Goal: Information Seeking & Learning: Learn about a topic

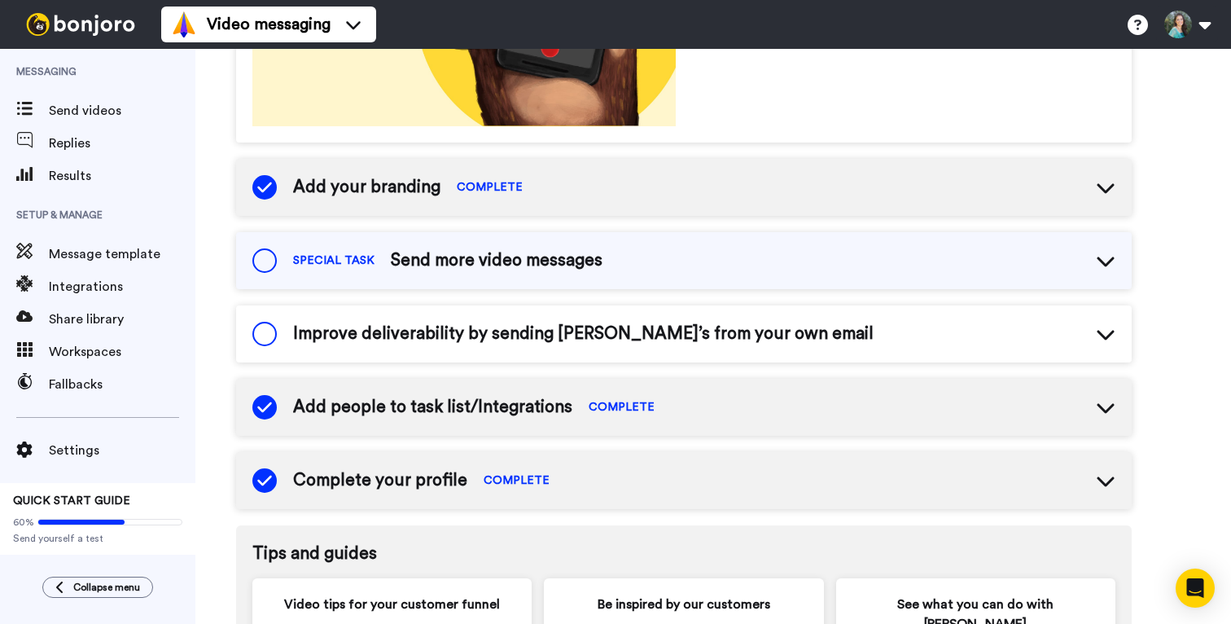
scroll to position [430, 0]
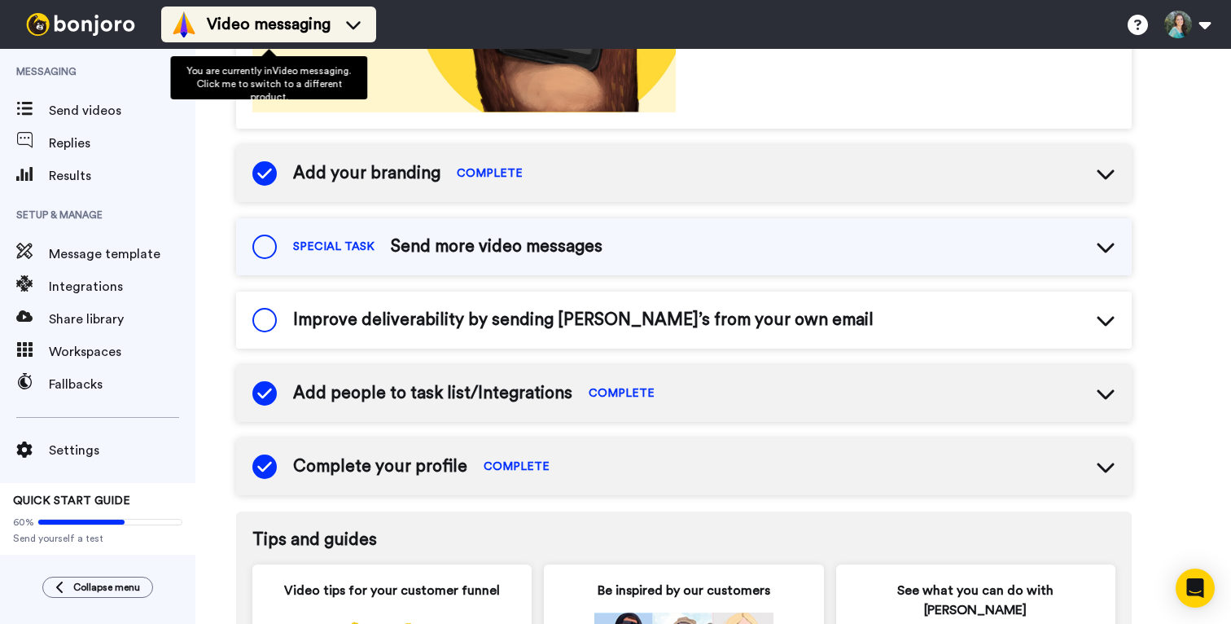
click at [273, 21] on span "Video messaging" at bounding box center [269, 24] width 124 height 23
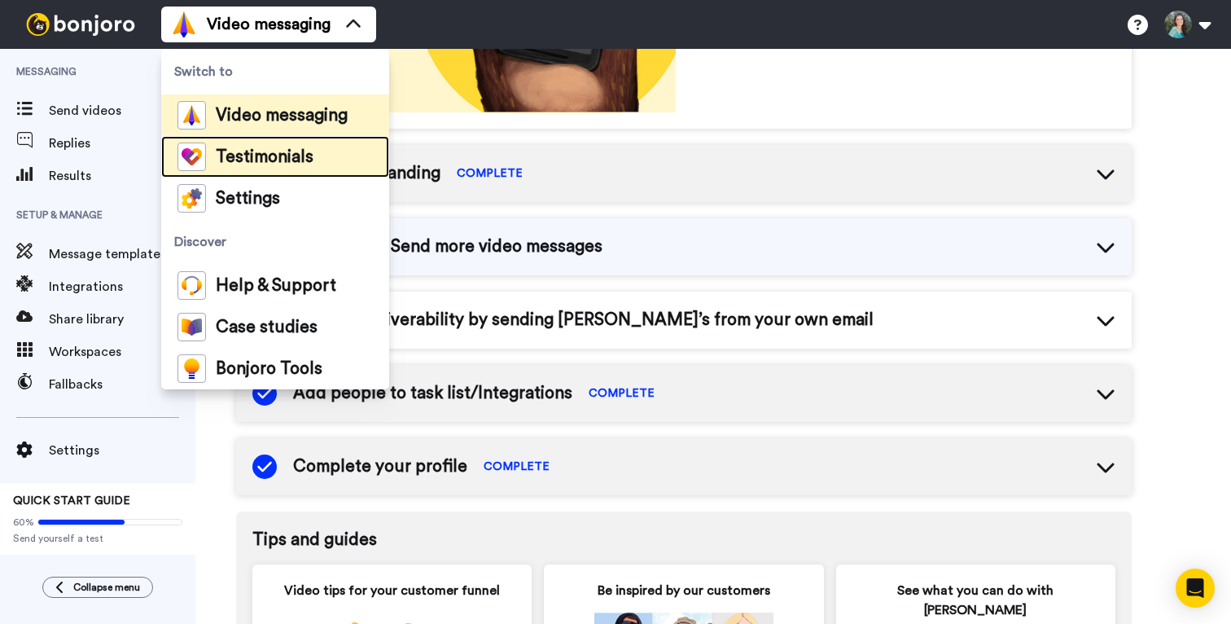
click at [230, 164] on span "Testimonials" at bounding box center [265, 157] width 98 height 16
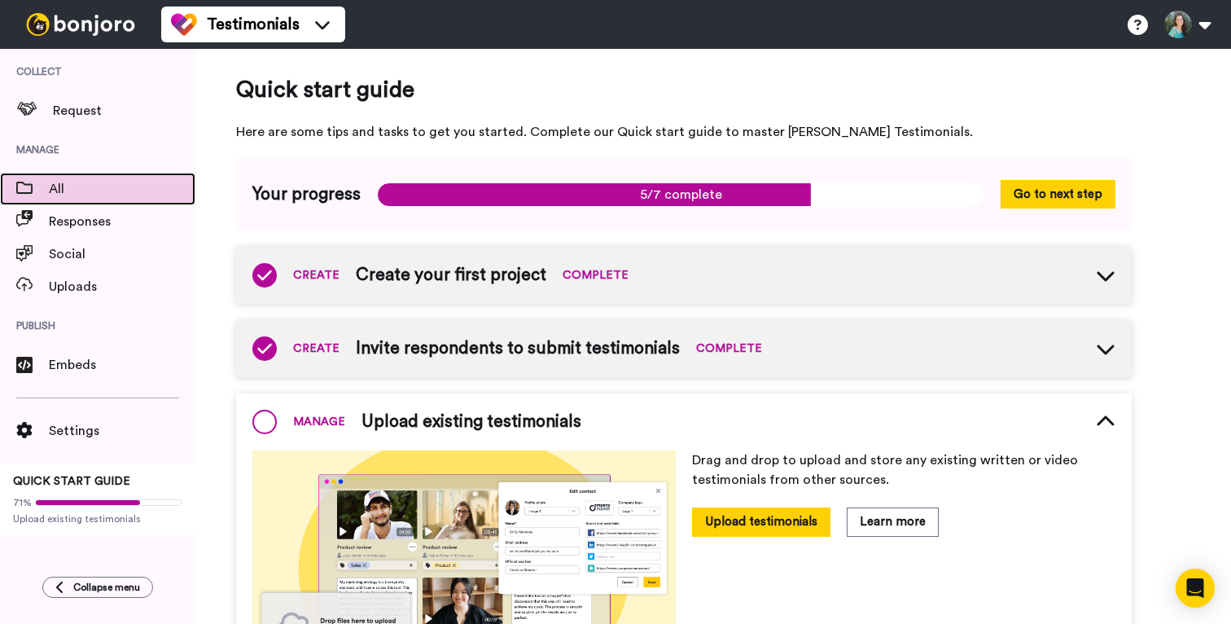
click at [69, 177] on div "All" at bounding box center [97, 189] width 195 height 33
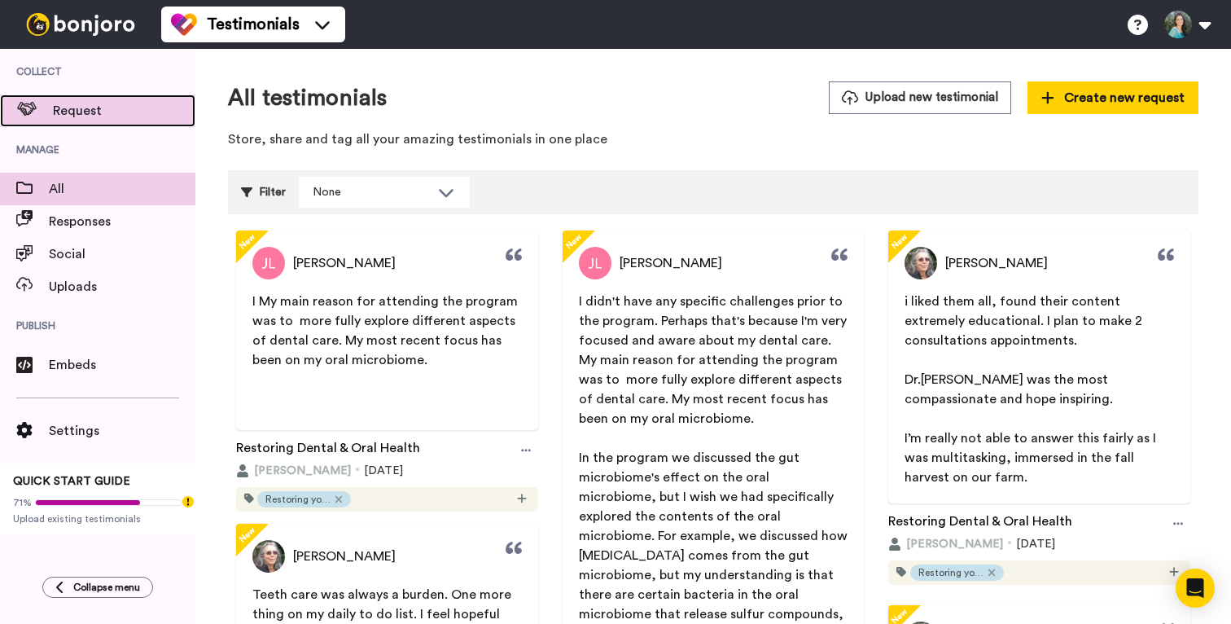
click at [79, 110] on span "Request" at bounding box center [124, 111] width 142 height 20
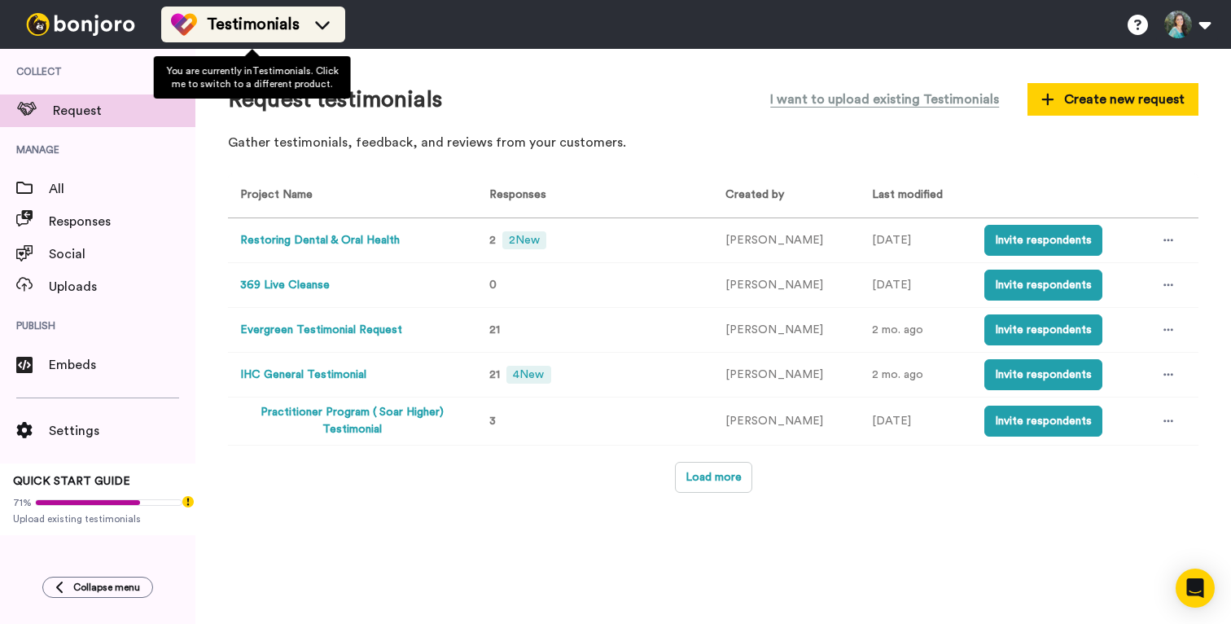
click at [247, 25] on span "Testimonials" at bounding box center [253, 24] width 93 height 23
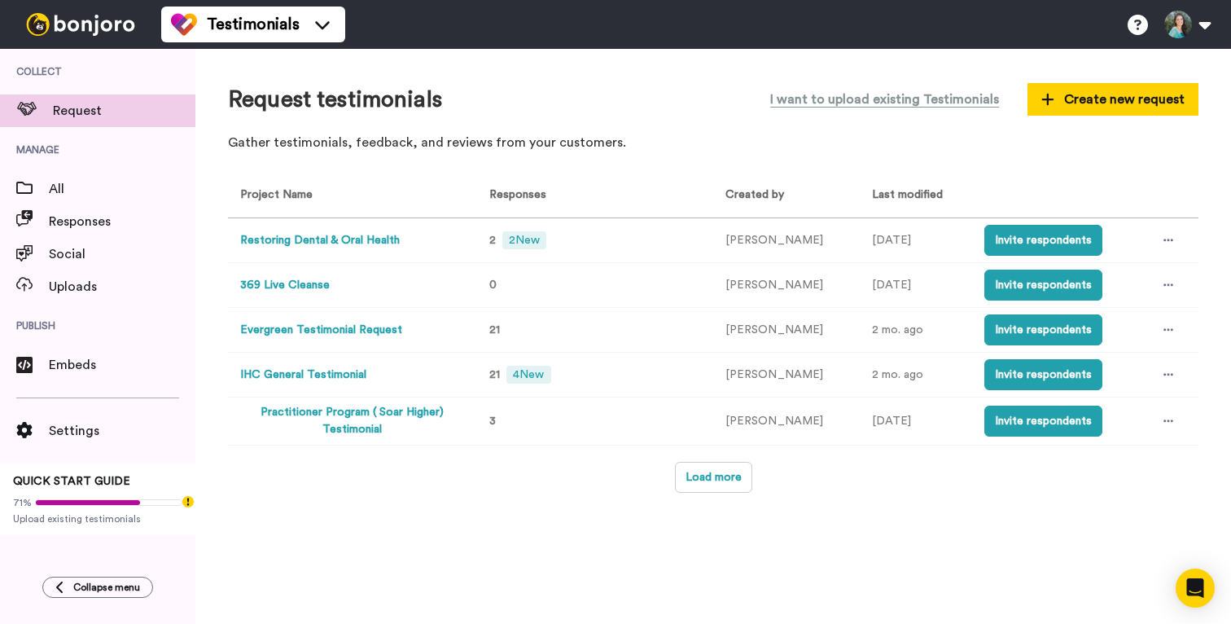
click at [501, 70] on div "Request testimonials I want to upload existing Testimonials Create new request …" at bounding box center [713, 336] width 1036 height 575
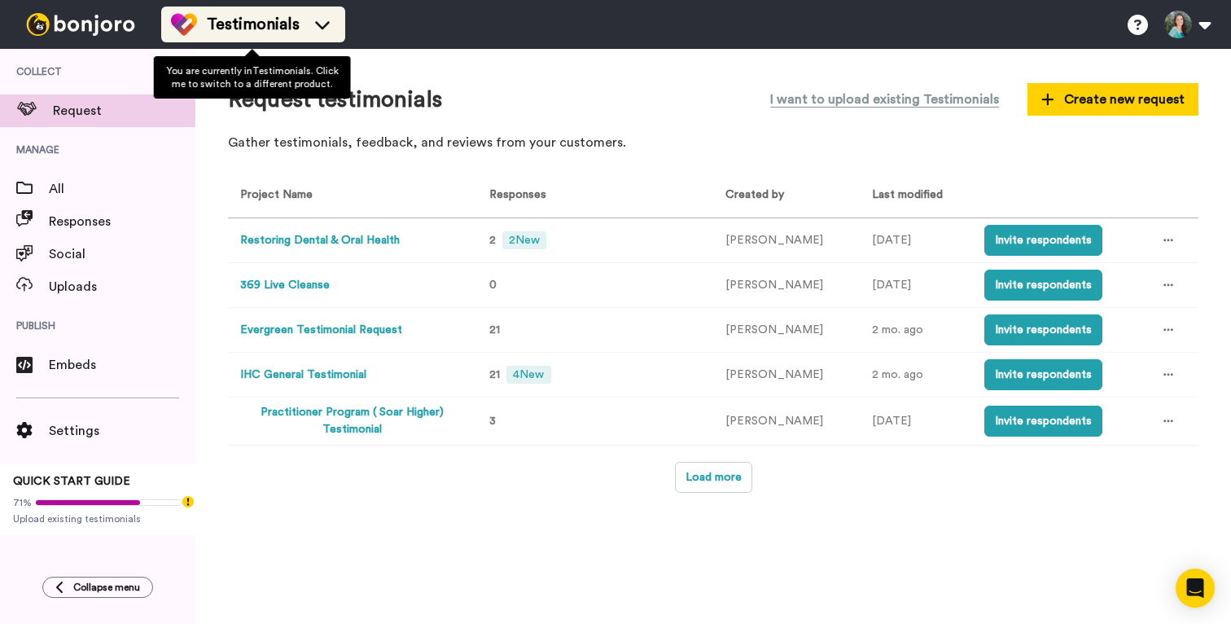
click at [319, 35] on div "Testimonials" at bounding box center [253, 24] width 164 height 26
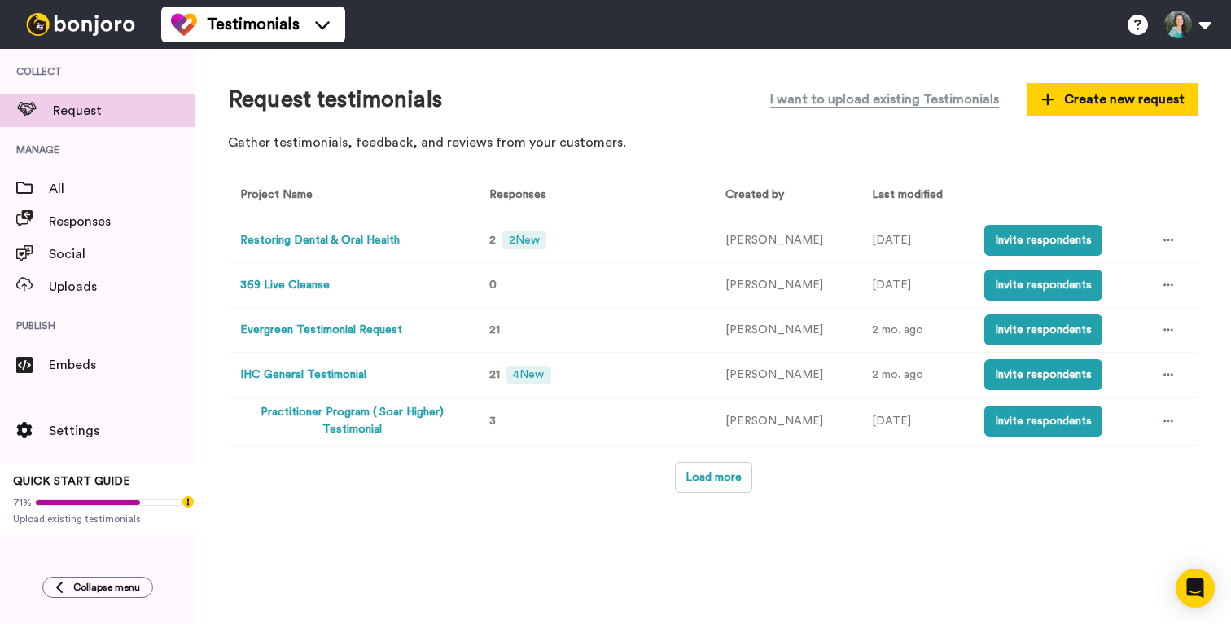
click at [105, 39] on div at bounding box center [80, 24] width 161 height 49
click at [84, 20] on img at bounding box center [81, 24] width 122 height 23
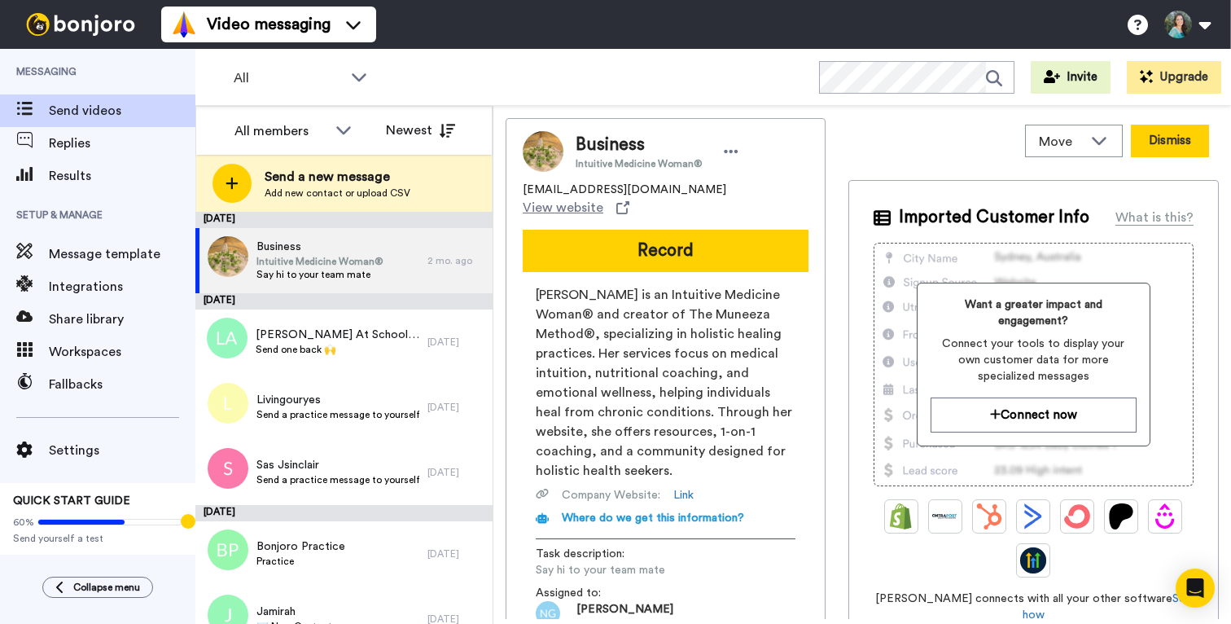
click at [1164, 134] on button "Dismiss" at bounding box center [1170, 141] width 78 height 33
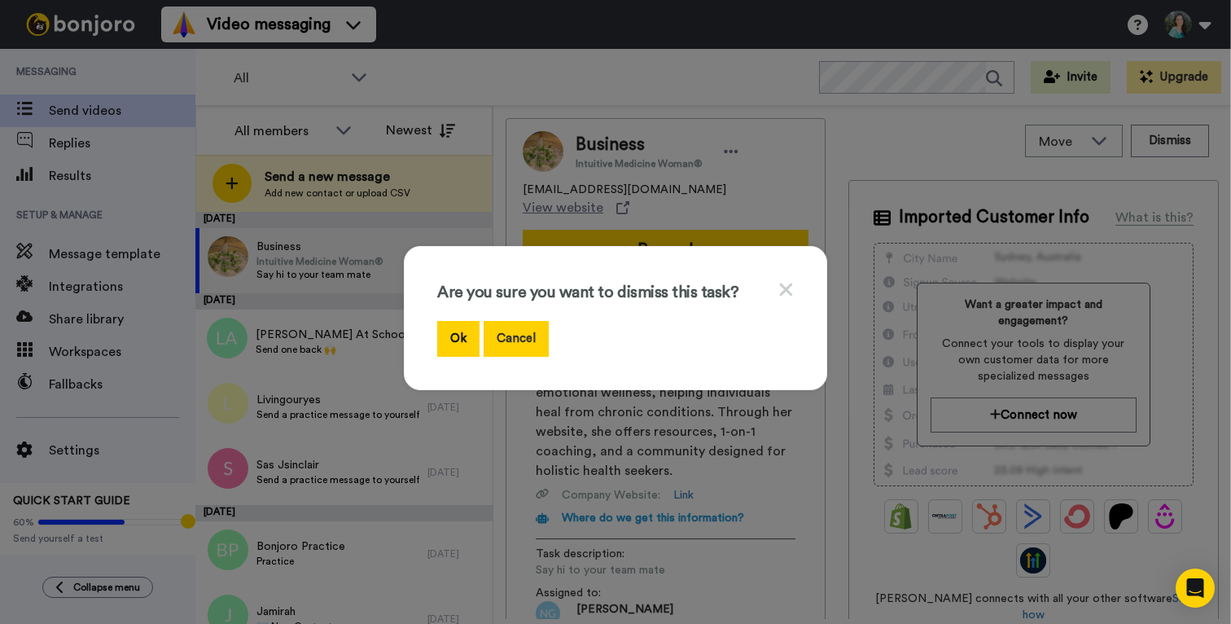
click at [533, 340] on button "Cancel" at bounding box center [516, 338] width 65 height 35
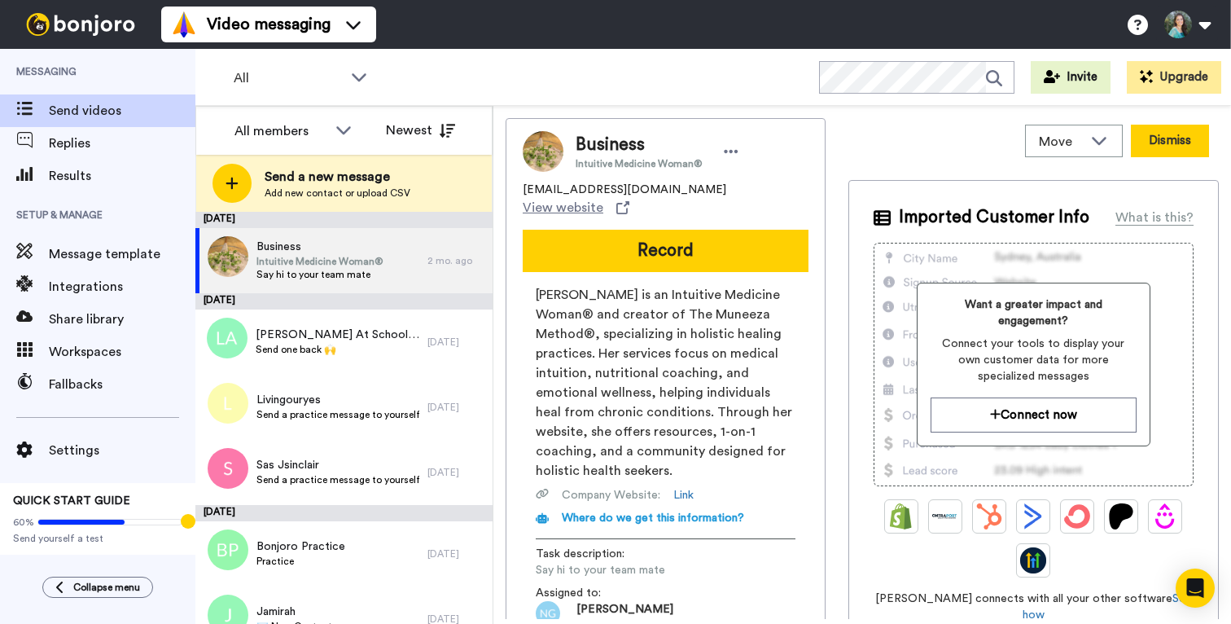
click at [1181, 139] on button "Dismiss" at bounding box center [1170, 141] width 78 height 33
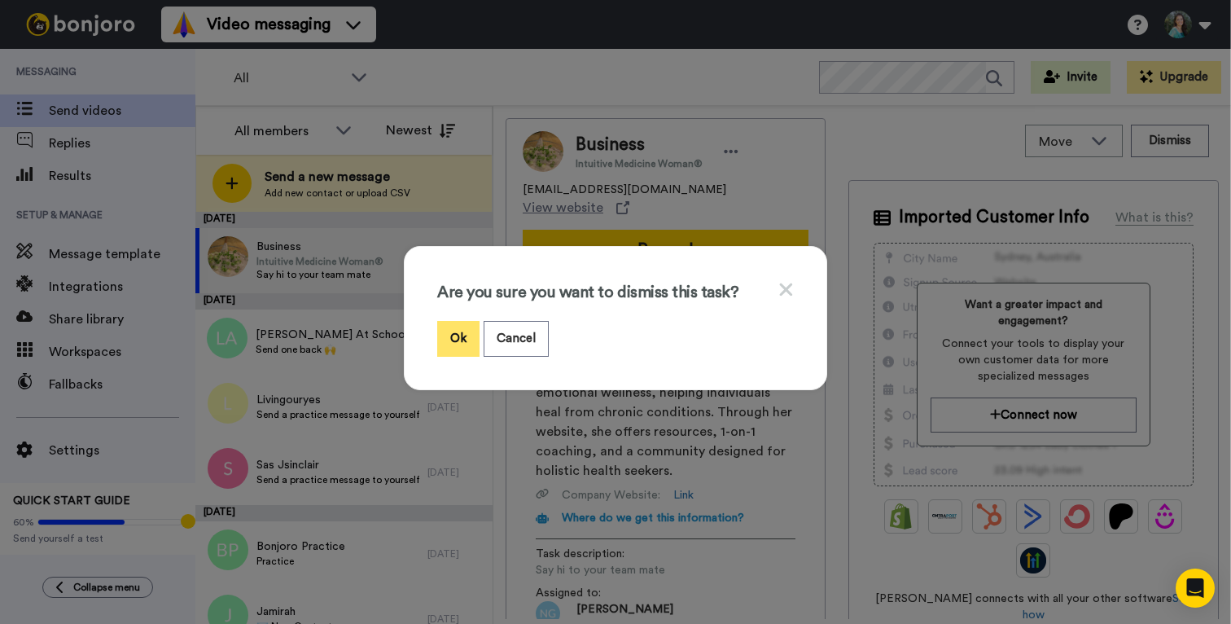
click at [447, 331] on button "Ok" at bounding box center [458, 338] width 42 height 35
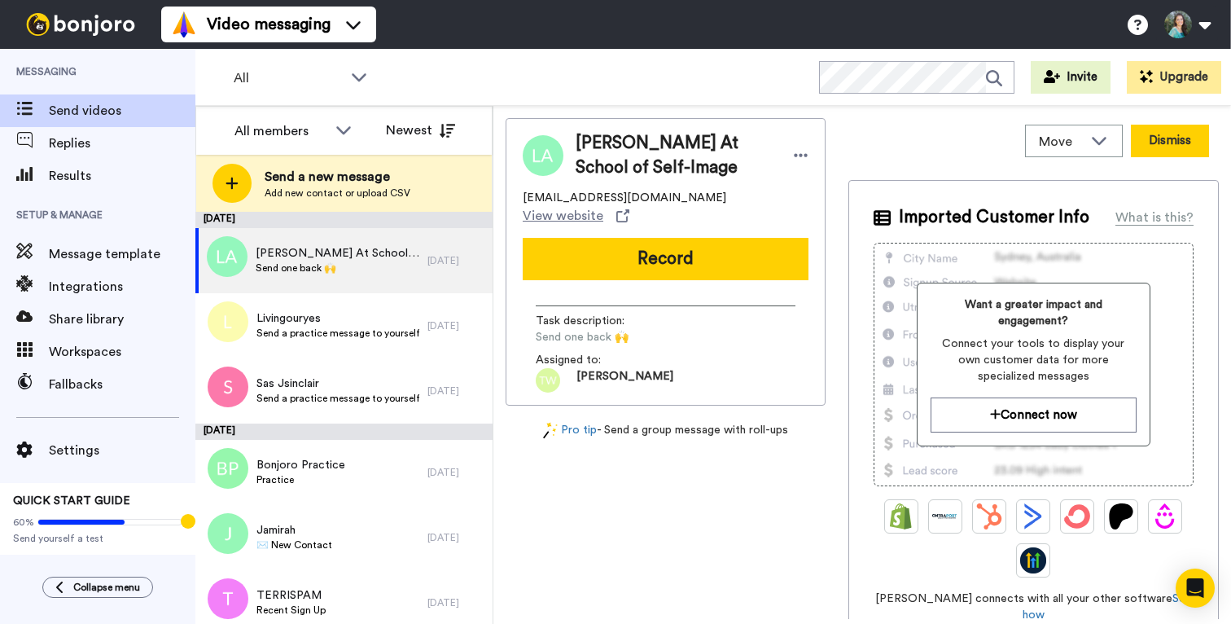
click at [1182, 146] on button "Dismiss" at bounding box center [1170, 141] width 78 height 33
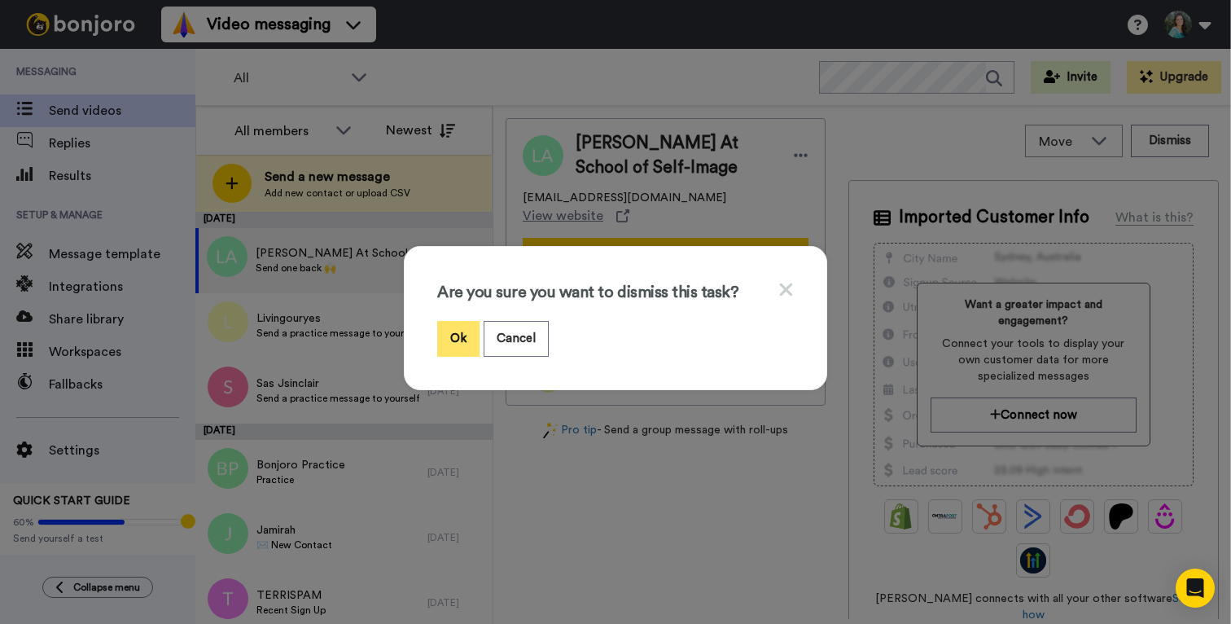
click at [462, 345] on button "Ok" at bounding box center [458, 338] width 42 height 35
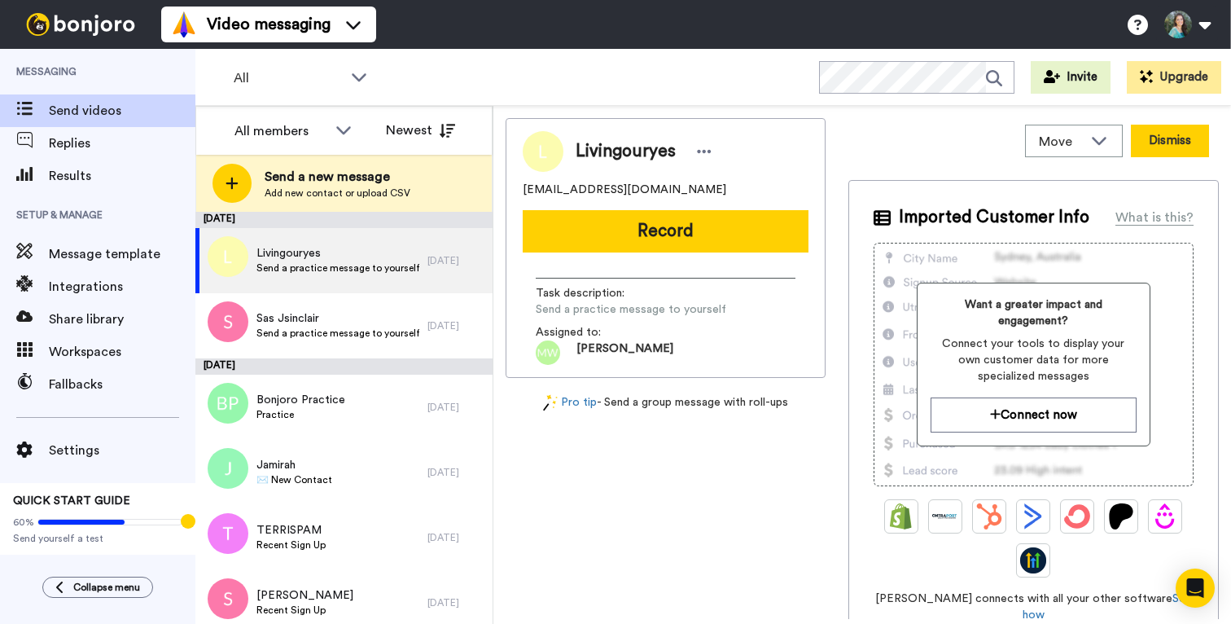
click at [1190, 140] on button "Dismiss" at bounding box center [1170, 141] width 78 height 33
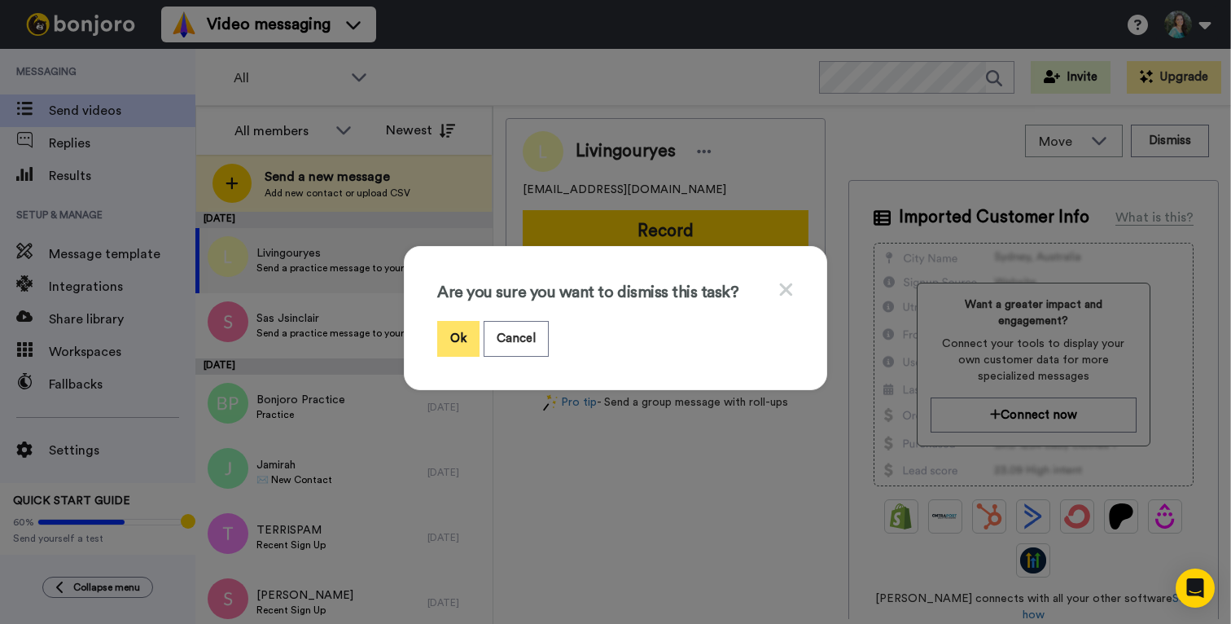
click at [457, 338] on button "Ok" at bounding box center [458, 338] width 42 height 35
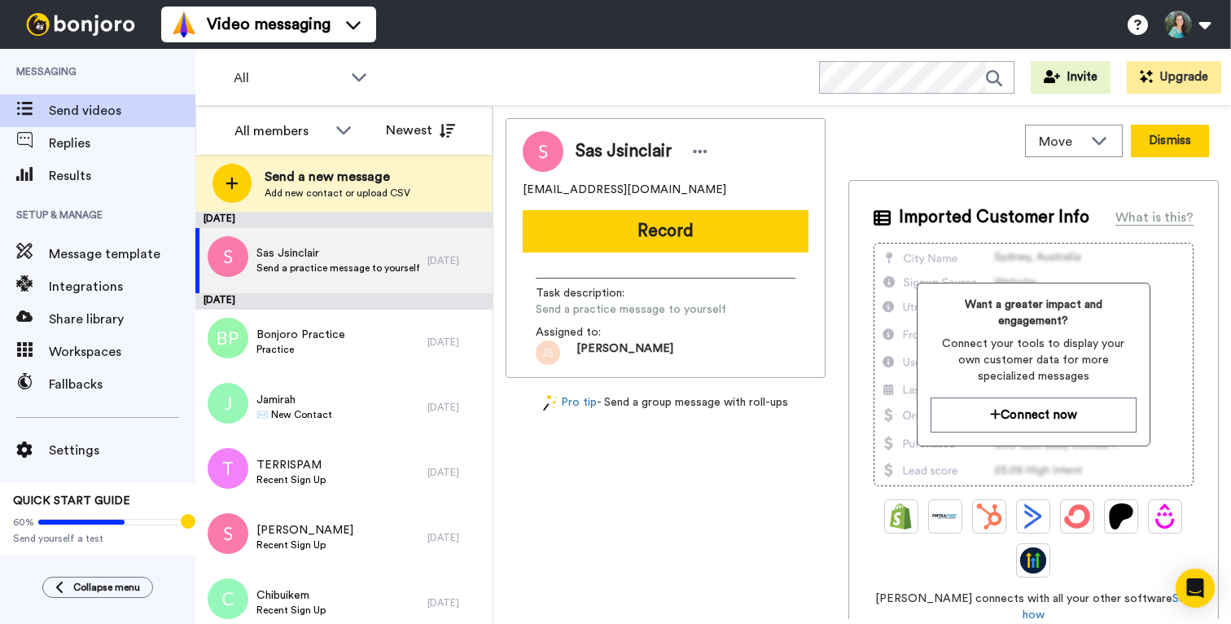
click at [1177, 140] on button "Dismiss" at bounding box center [1170, 141] width 78 height 33
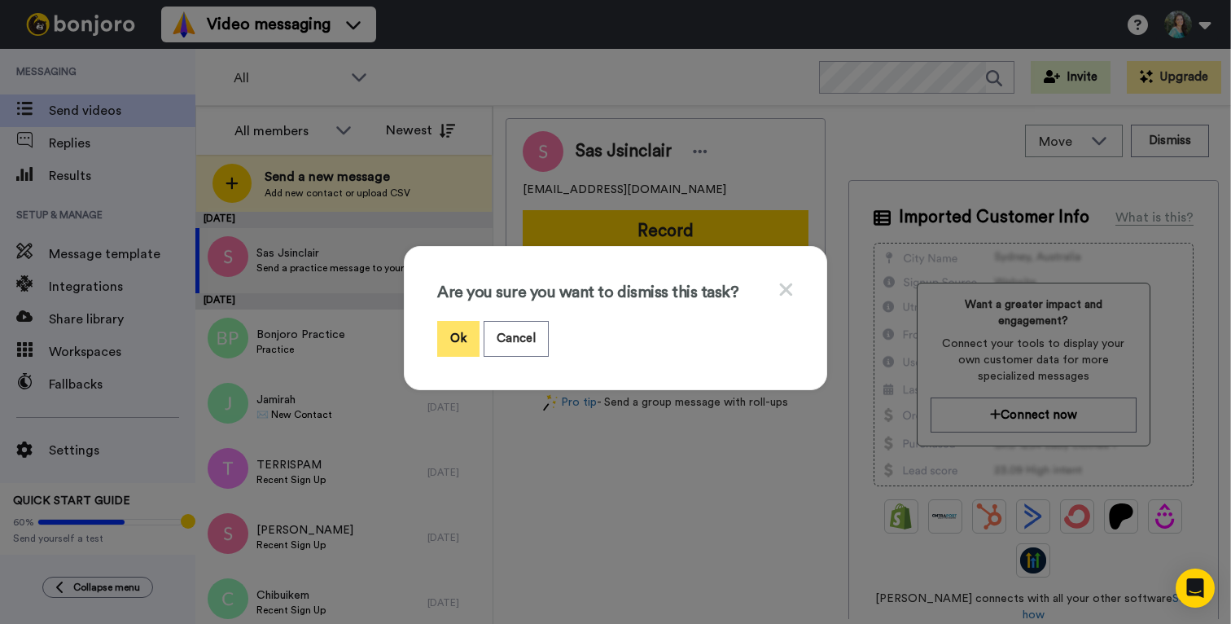
click at [459, 327] on button "Ok" at bounding box center [458, 338] width 42 height 35
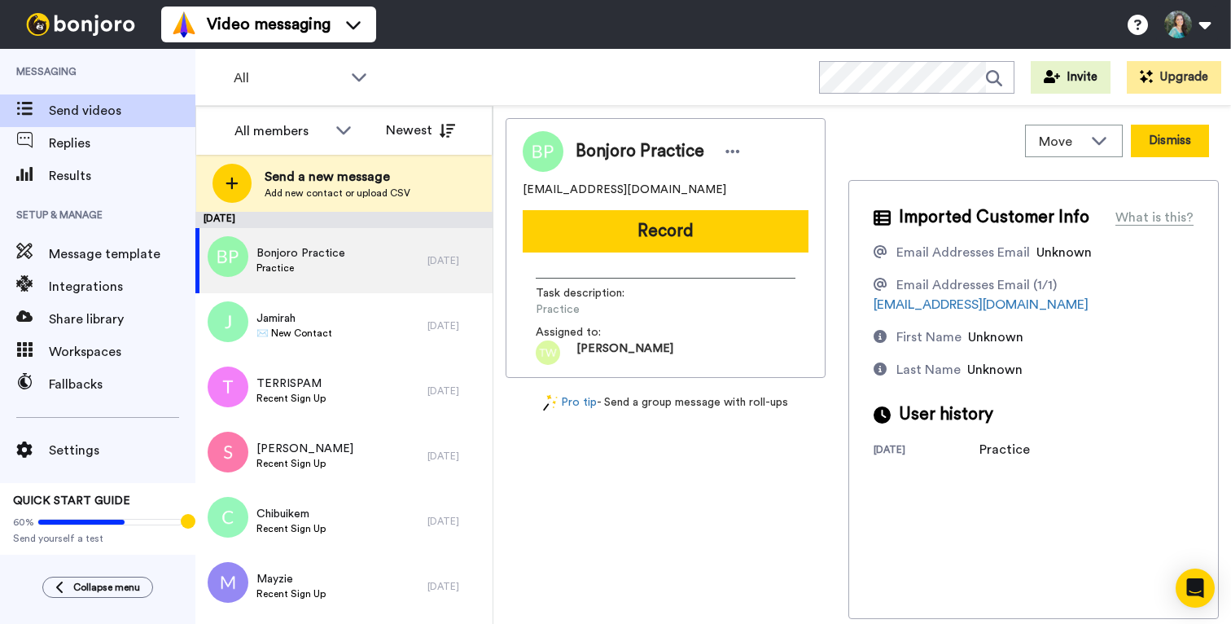
click at [1190, 146] on button "Dismiss" at bounding box center [1170, 141] width 78 height 33
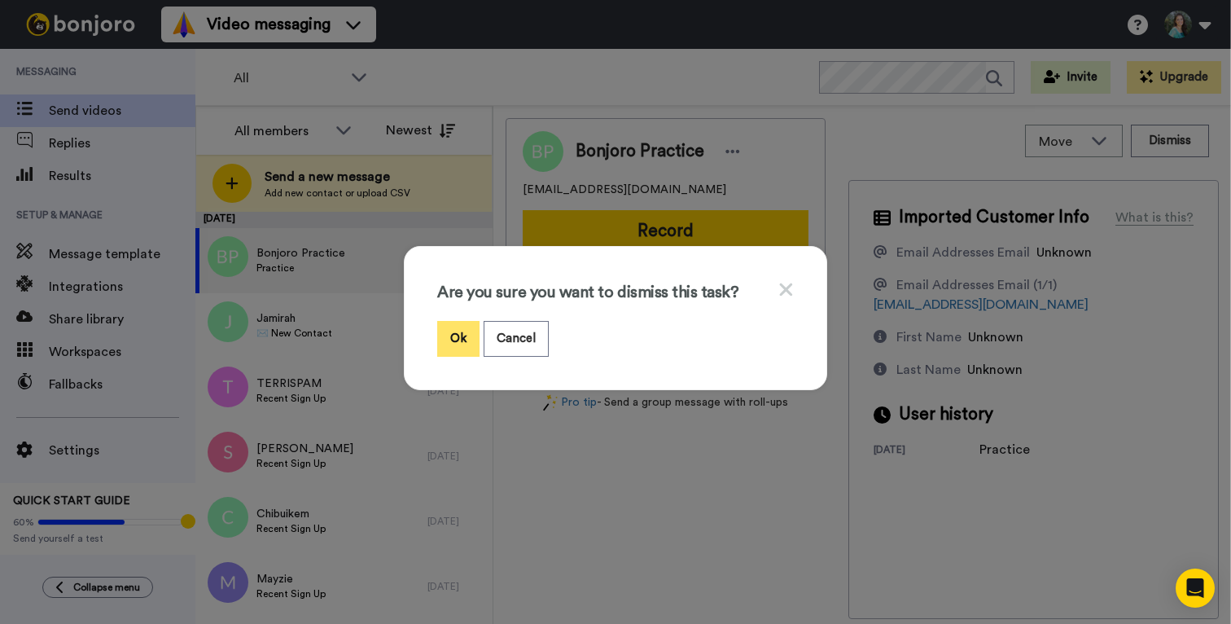
click at [451, 339] on button "Ok" at bounding box center [458, 338] width 42 height 35
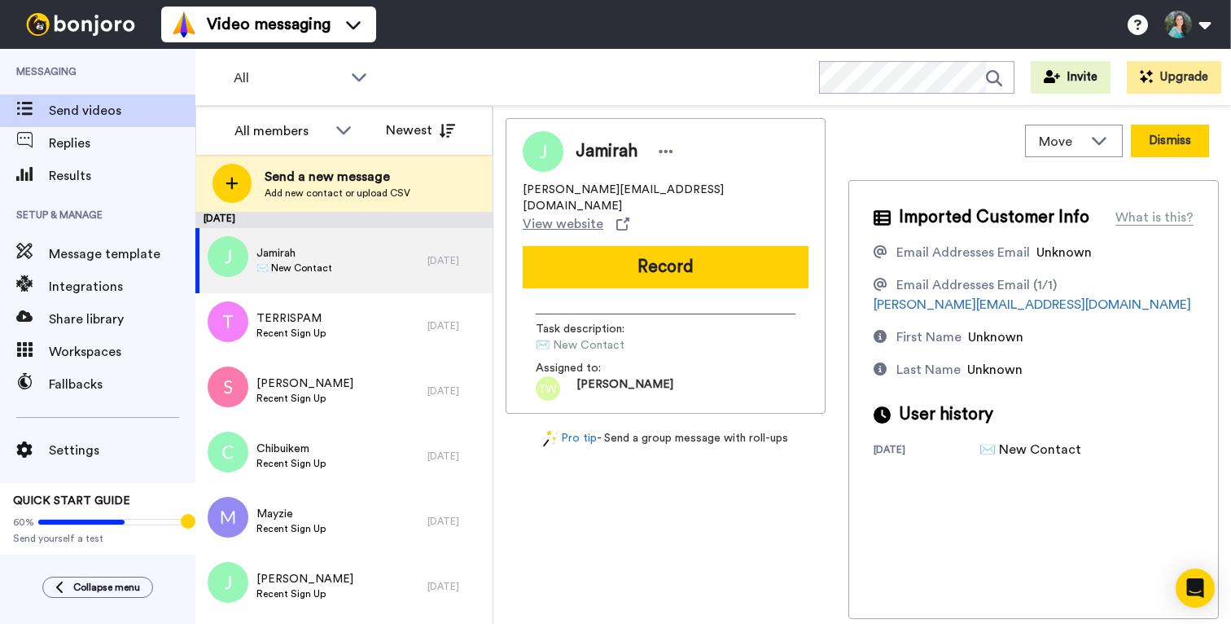
click at [1166, 147] on button "Dismiss" at bounding box center [1170, 141] width 78 height 33
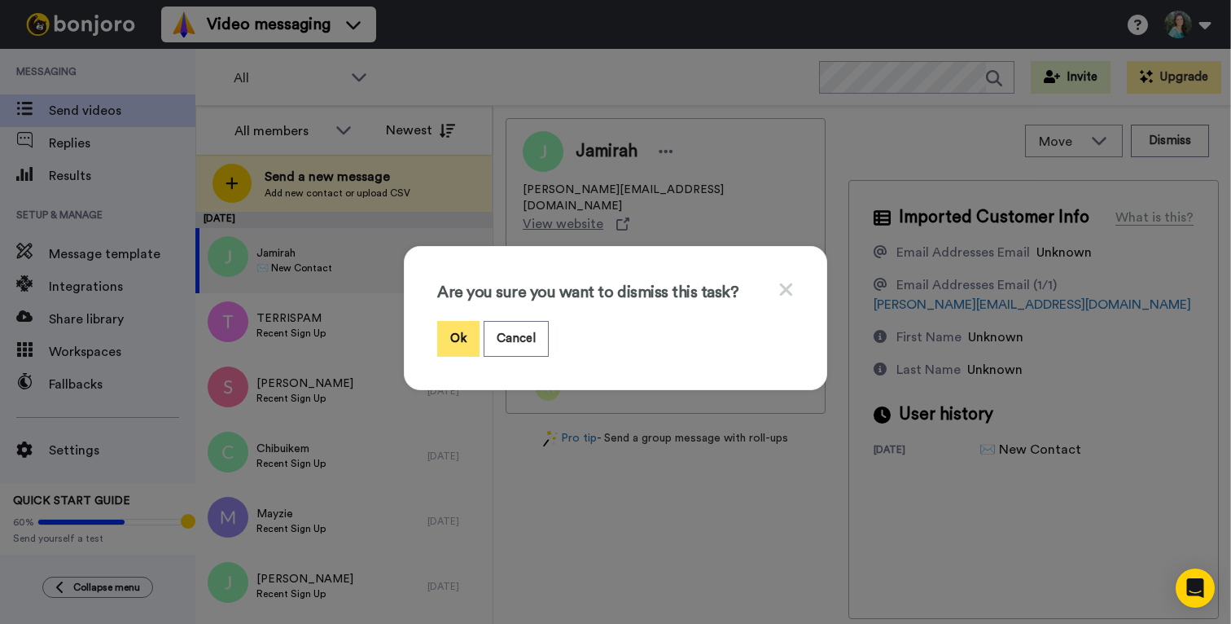
click at [451, 335] on button "Ok" at bounding box center [458, 338] width 42 height 35
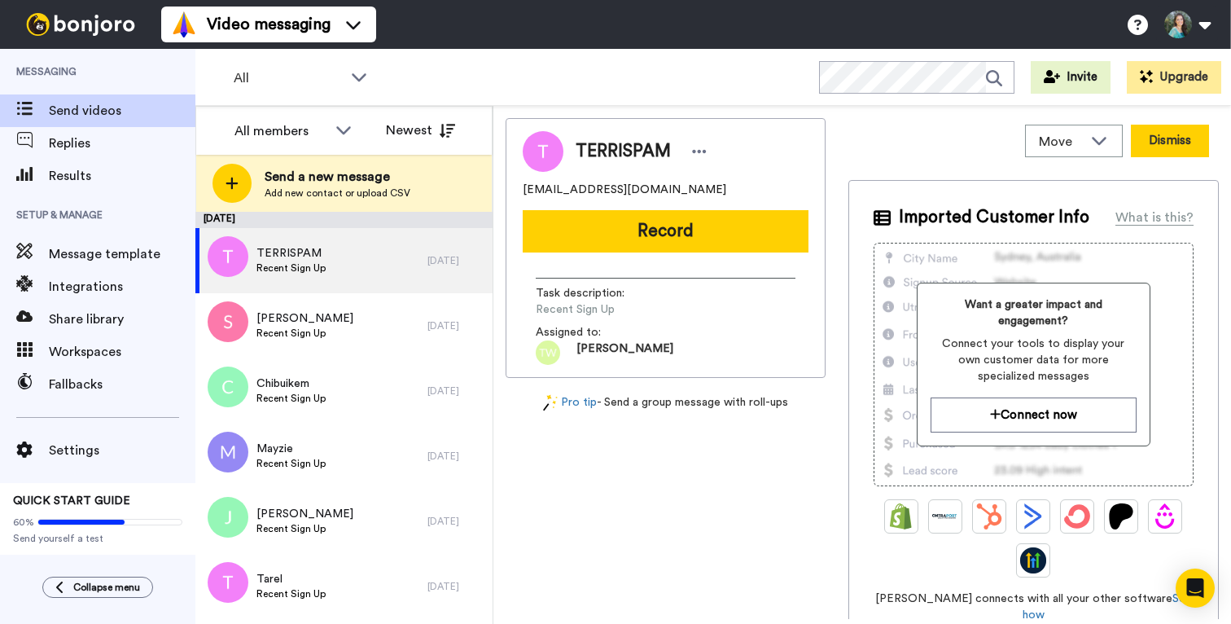
click at [1176, 146] on button "Dismiss" at bounding box center [1170, 141] width 78 height 33
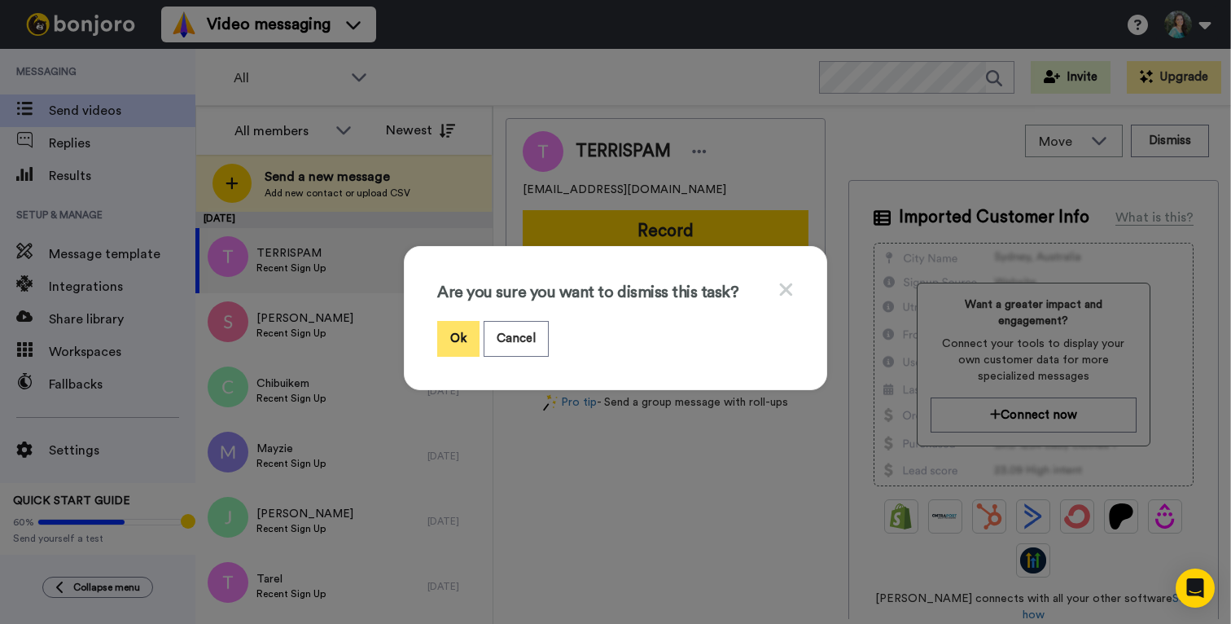
click at [463, 352] on button "Ok" at bounding box center [458, 338] width 42 height 35
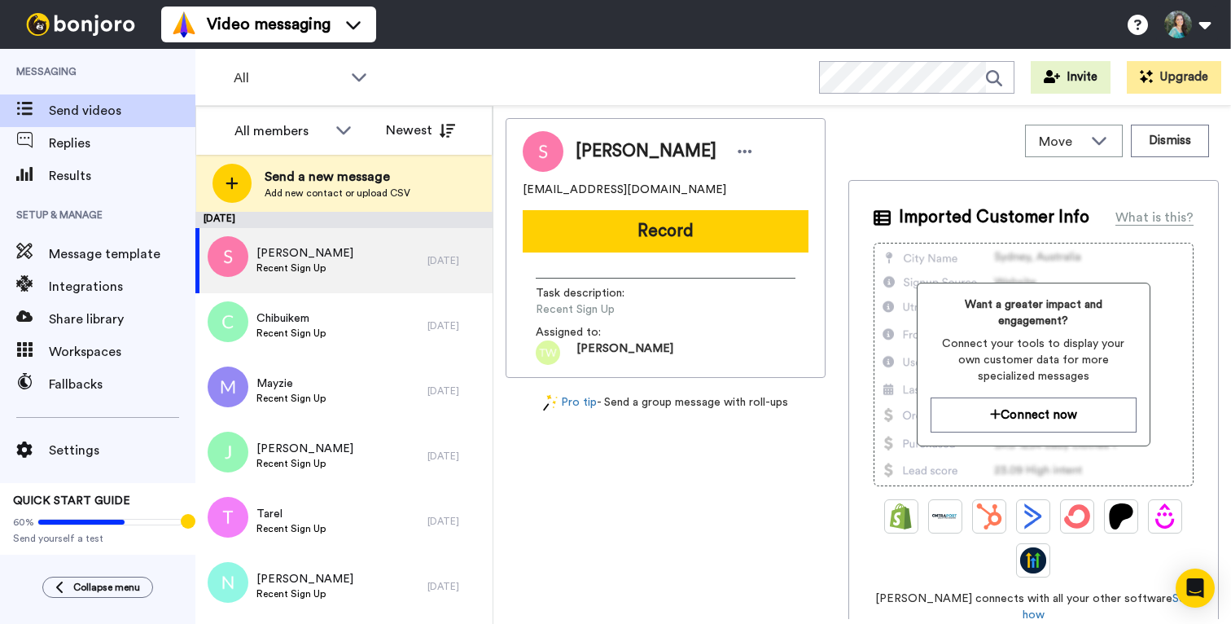
click at [74, 24] on img at bounding box center [81, 24] width 122 height 23
click at [143, 519] on span at bounding box center [109, 522] width 145 height 7
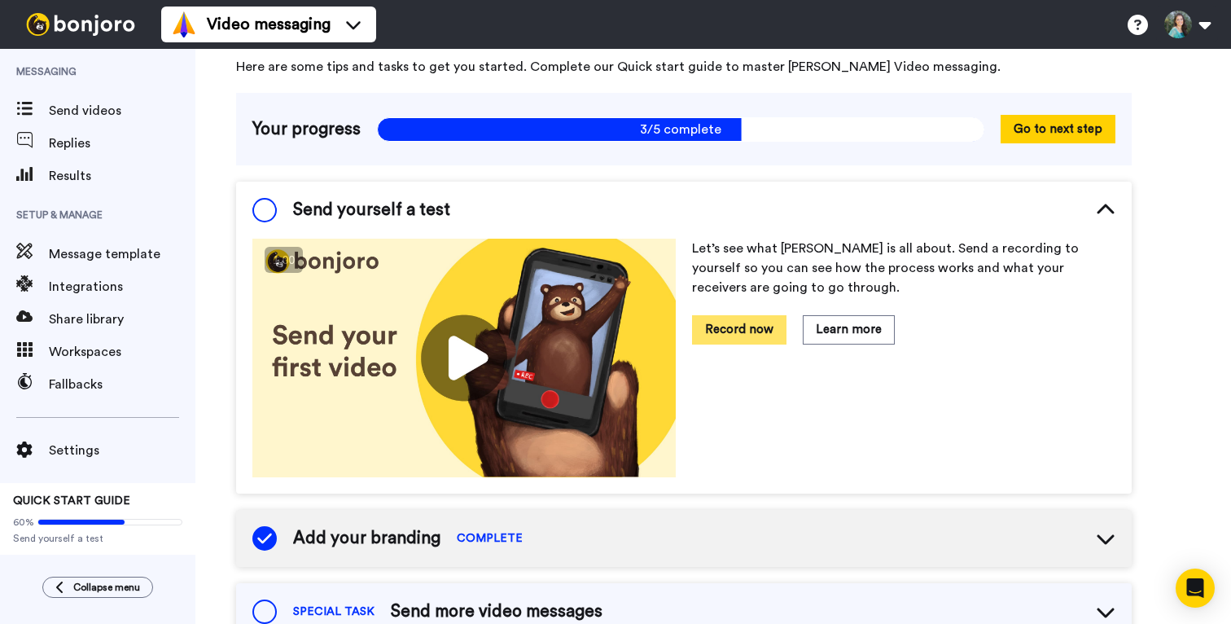
scroll to position [66, 0]
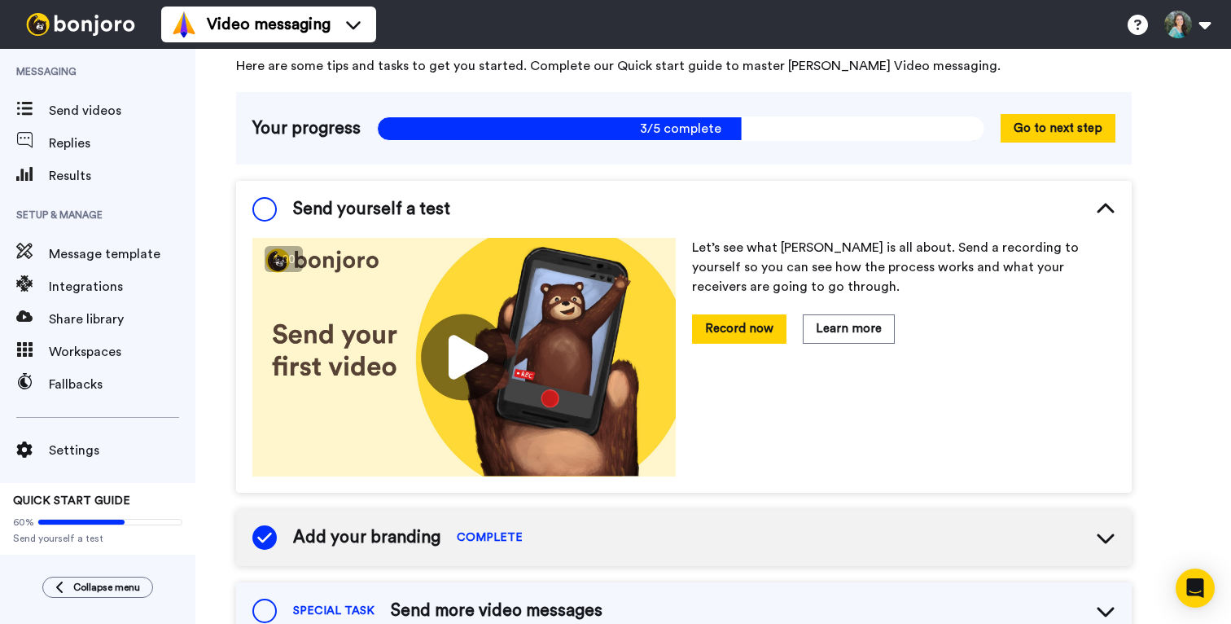
click at [263, 213] on span at bounding box center [264, 209] width 24 height 24
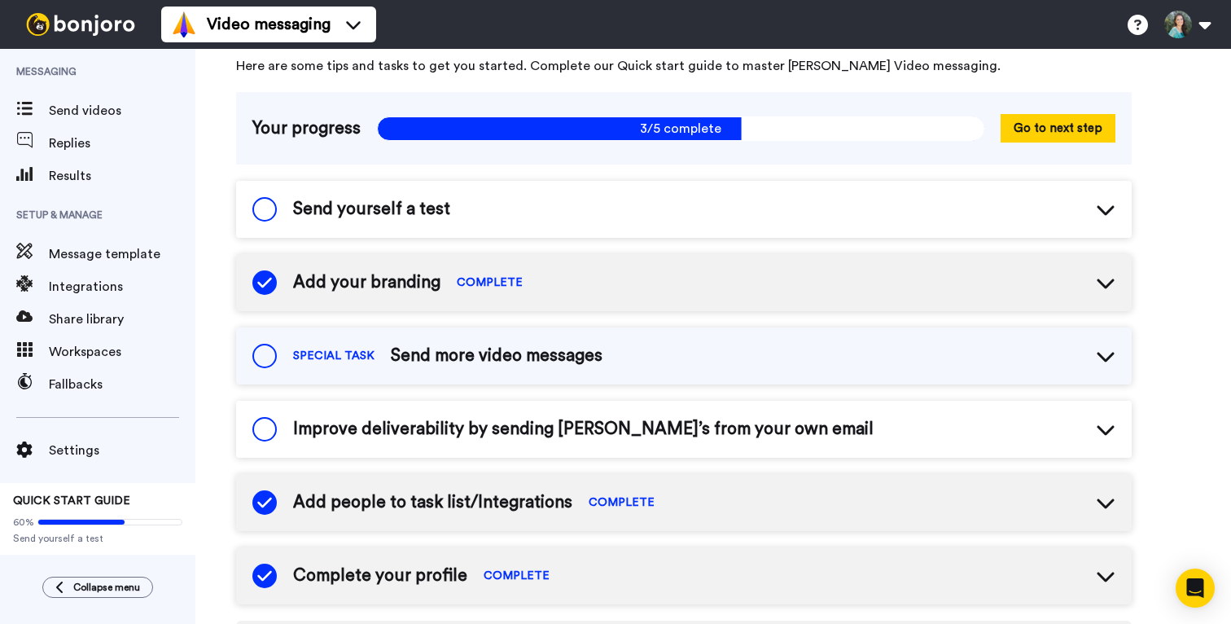
click at [267, 206] on span at bounding box center [264, 209] width 24 height 24
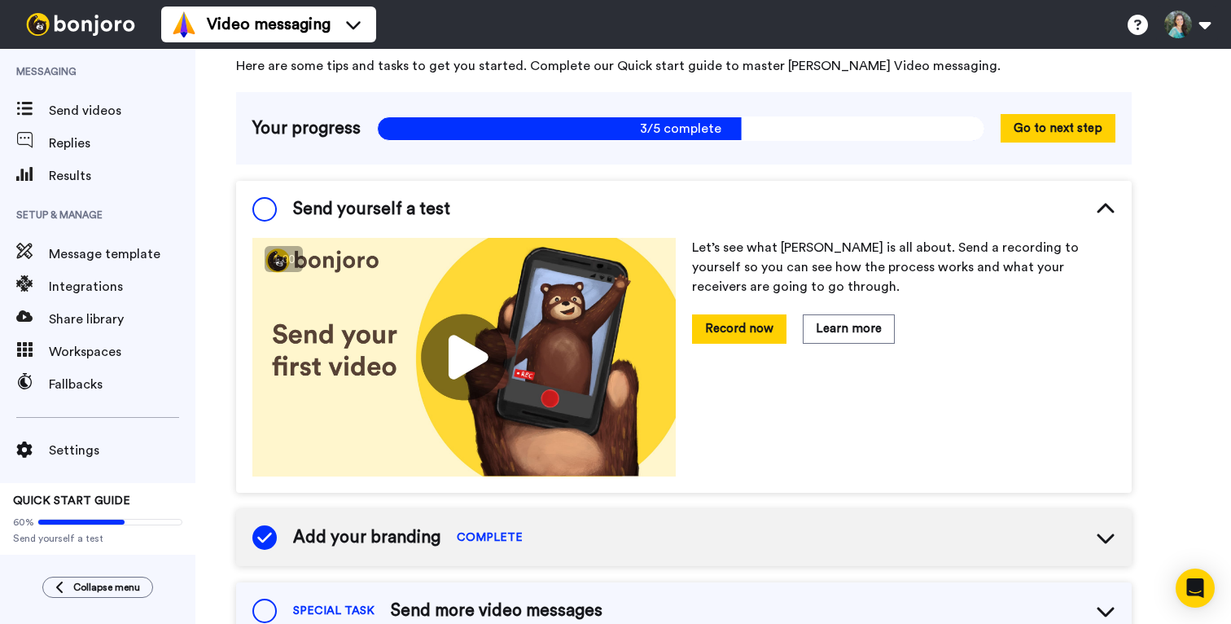
click at [267, 206] on span at bounding box center [264, 209] width 24 height 24
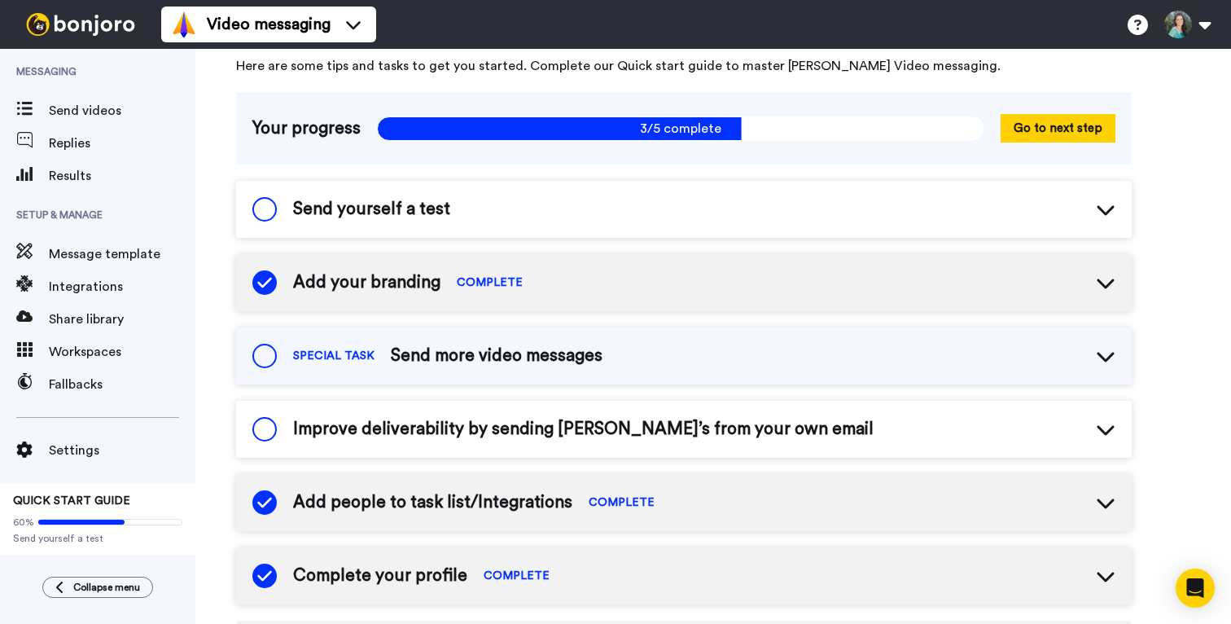
click at [266, 435] on span at bounding box center [264, 429] width 24 height 24
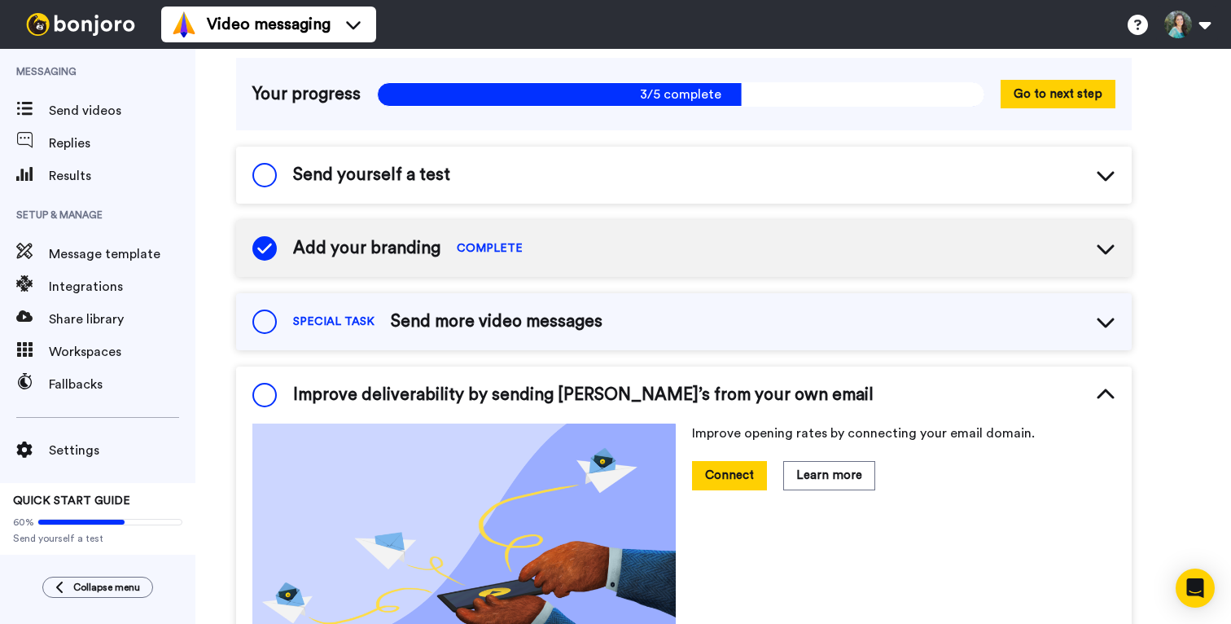
scroll to position [0, 0]
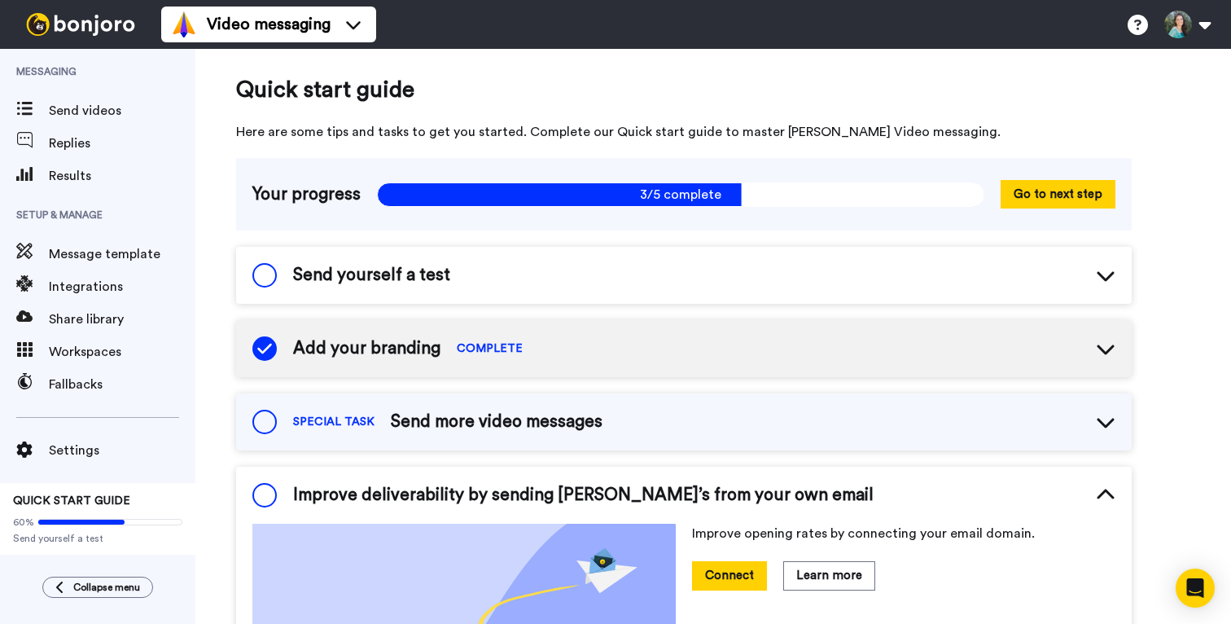
click at [64, 24] on img at bounding box center [81, 24] width 122 height 23
